Goal: Check status

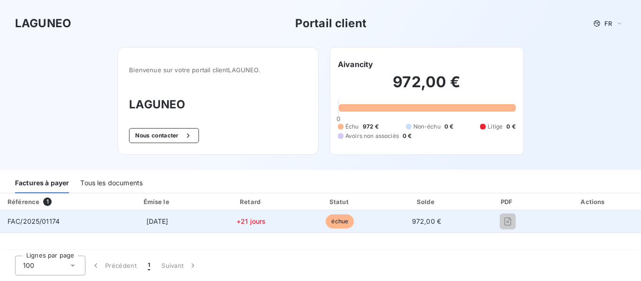
click at [343, 221] on span "échue" at bounding box center [340, 221] width 28 height 14
click at [154, 221] on span "[DATE]" at bounding box center [157, 221] width 22 height 8
click at [15, 223] on span "FAC/2025/01174" at bounding box center [34, 221] width 52 height 8
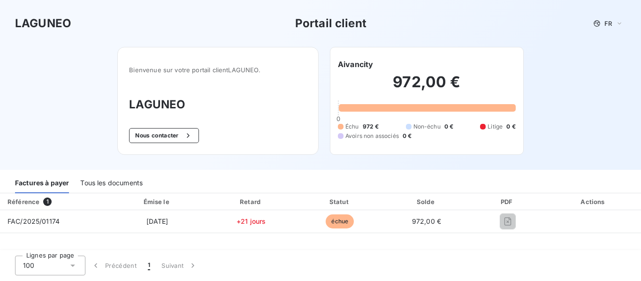
click at [102, 185] on div "Tous les documents" at bounding box center [111, 184] width 62 height 20
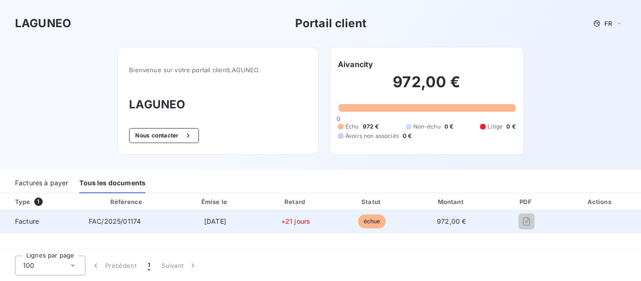
click at [517, 222] on div at bounding box center [526, 221] width 51 height 15
click at [373, 225] on span "échue" at bounding box center [372, 221] width 28 height 14
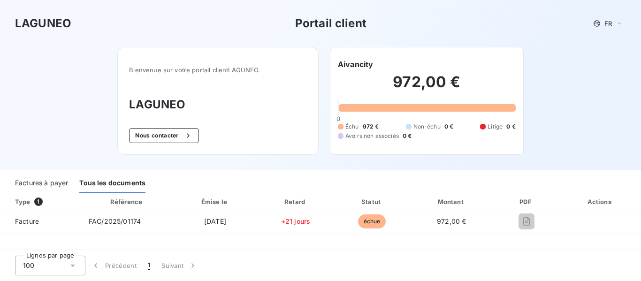
click at [372, 71] on div "972,00 € 0 Échu 972 € Non-échu 0 € Litige 0 € Avoirs non associés 0 €" at bounding box center [427, 106] width 178 height 73
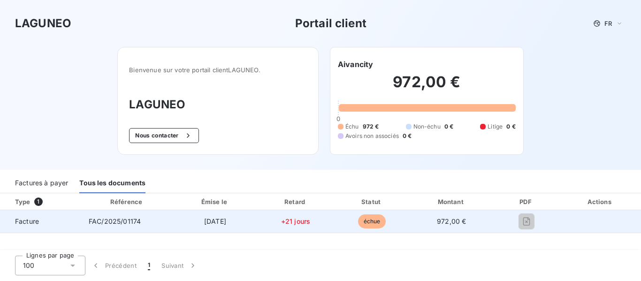
click at [26, 222] on span "Facture" at bounding box center [41, 221] width 66 height 9
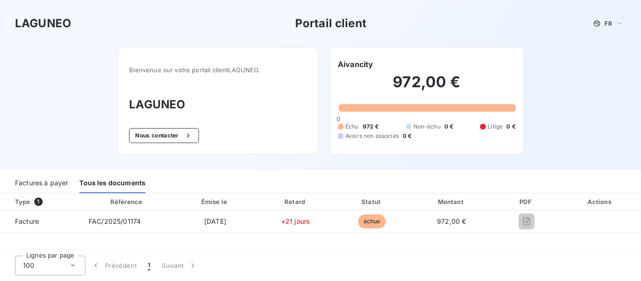
click at [40, 179] on div "Factures à payer" at bounding box center [41, 184] width 53 height 20
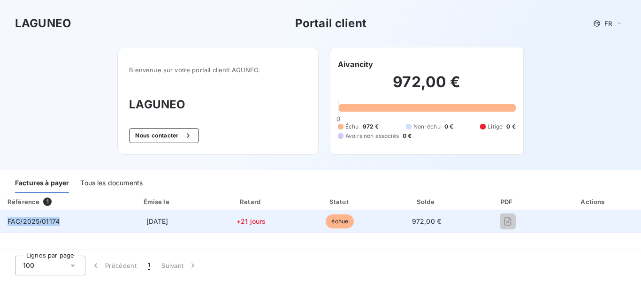
drag, startPoint x: 63, startPoint y: 221, endPoint x: 0, endPoint y: 217, distance: 63.5
click at [0, 217] on td "FAC/2025/01174" at bounding box center [54, 221] width 108 height 23
copy span "FAC/2025/01174"
click at [339, 225] on span "échue" at bounding box center [340, 221] width 28 height 14
